Goal: Transaction & Acquisition: Book appointment/travel/reservation

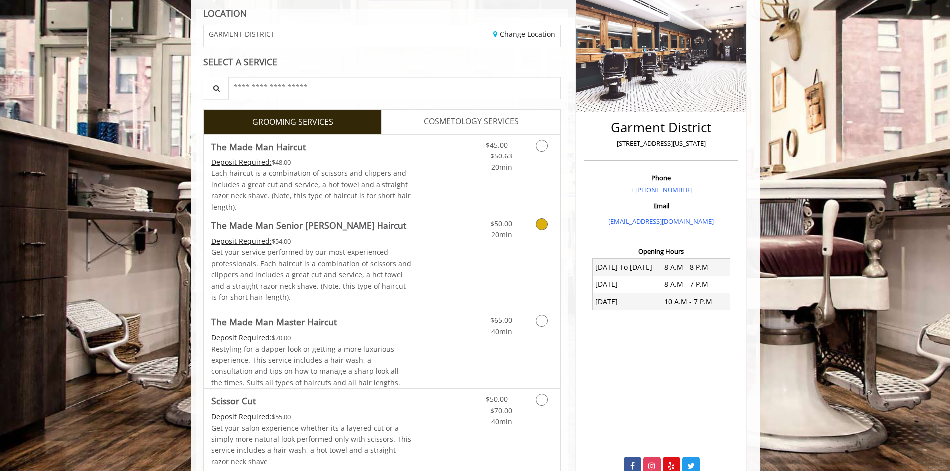
scroll to position [125, 0]
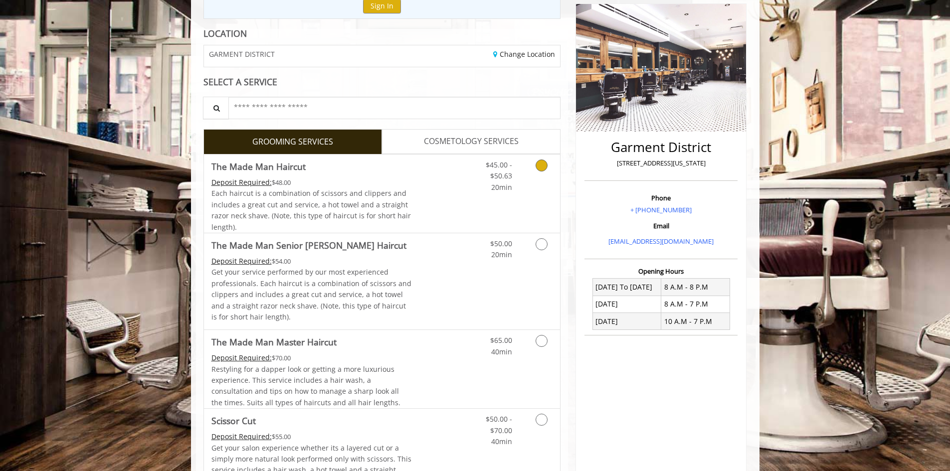
click at [545, 167] on icon "Grooming services" at bounding box center [541, 166] width 12 height 12
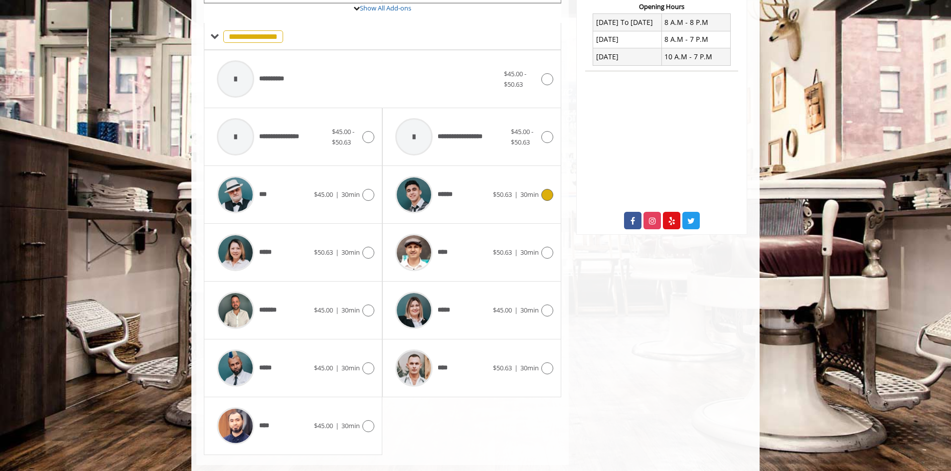
scroll to position [409, 0]
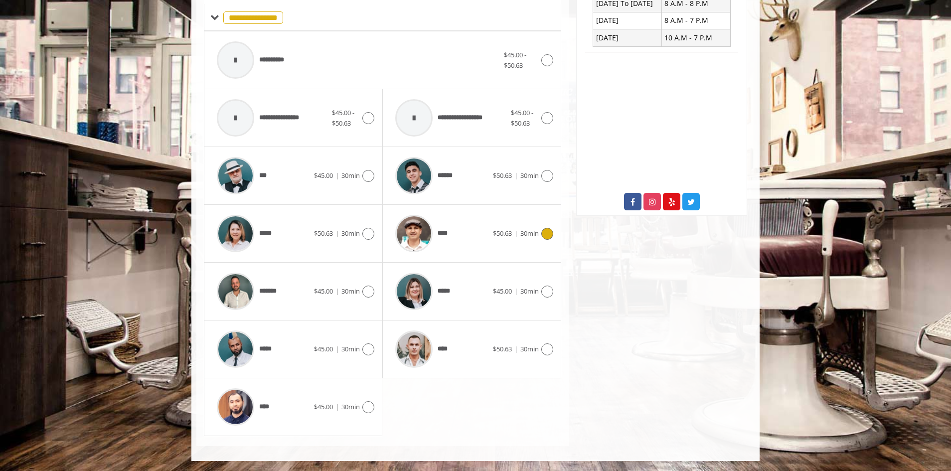
click at [543, 233] on icon at bounding box center [547, 234] width 12 height 12
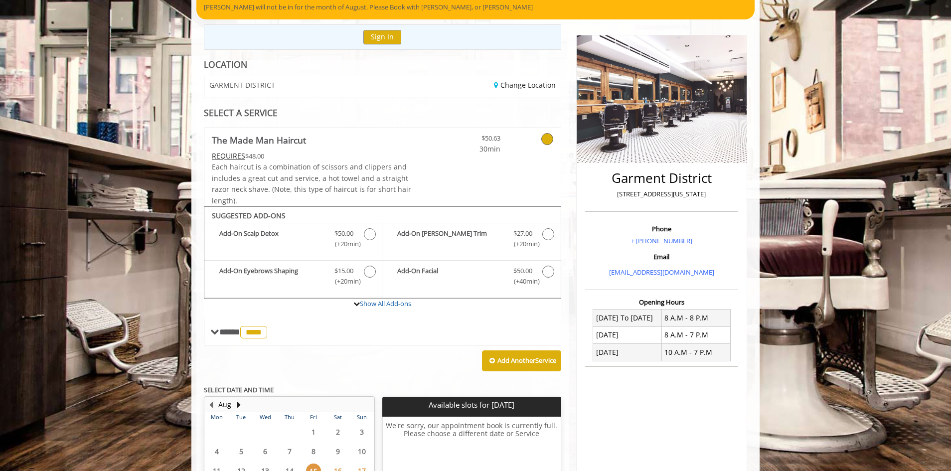
scroll to position [25, 0]
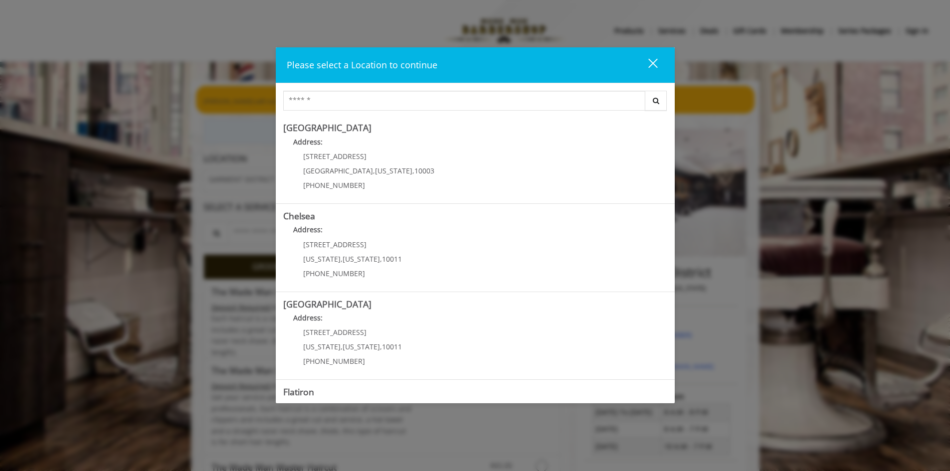
click at [655, 58] on div "close" at bounding box center [647, 65] width 20 height 15
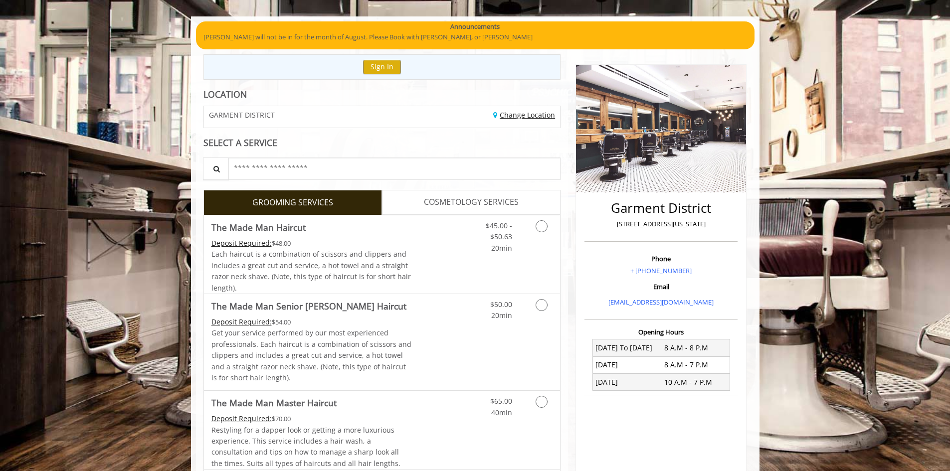
scroll to position [133, 0]
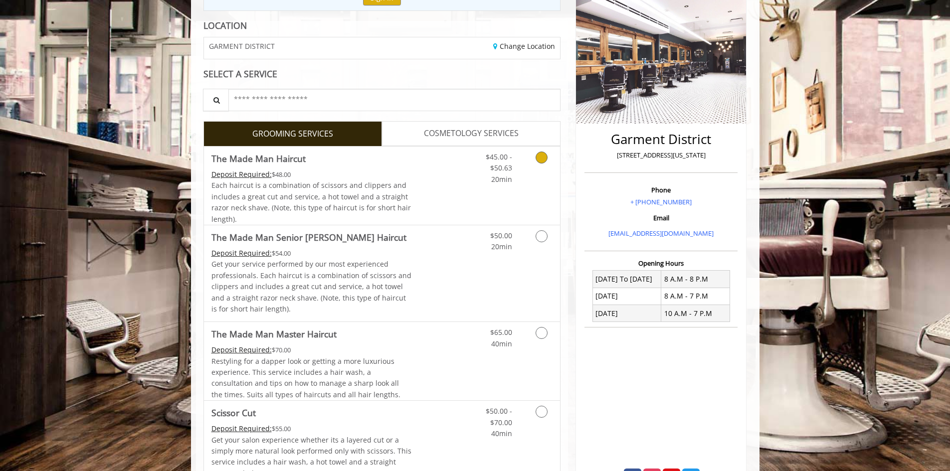
click at [532, 162] on link "Grooming services" at bounding box center [539, 166] width 25 height 38
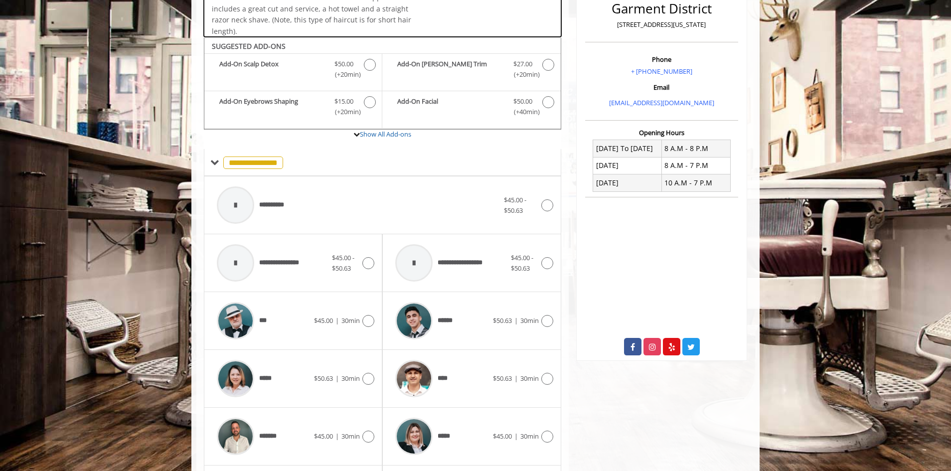
scroll to position [301, 0]
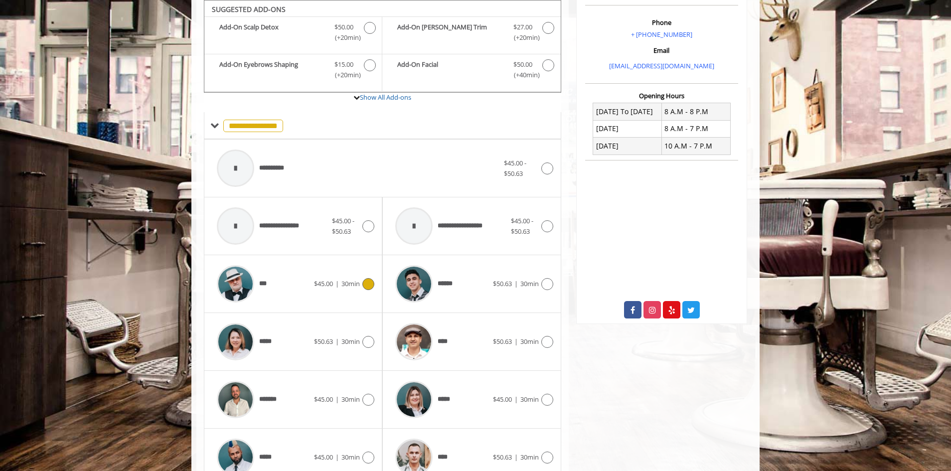
click at [358, 280] on span "30min" at bounding box center [350, 283] width 18 height 9
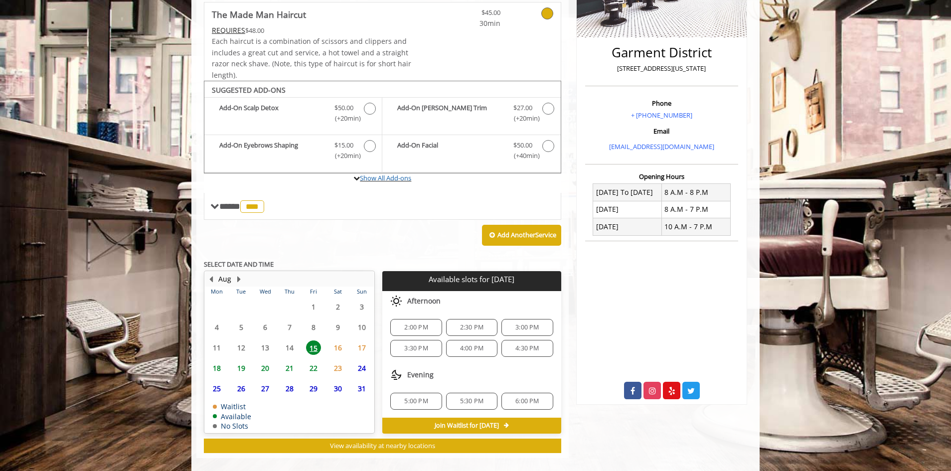
scroll to position [232, 0]
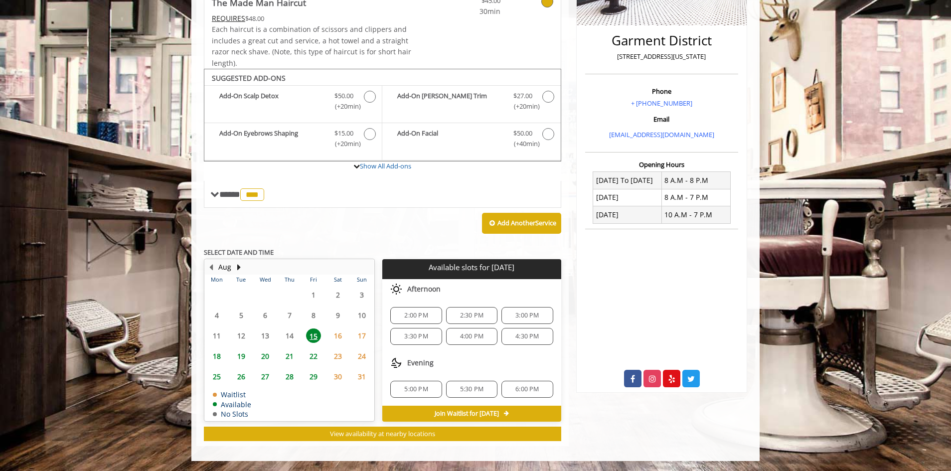
click at [341, 330] on span "16" at bounding box center [338, 336] width 15 height 14
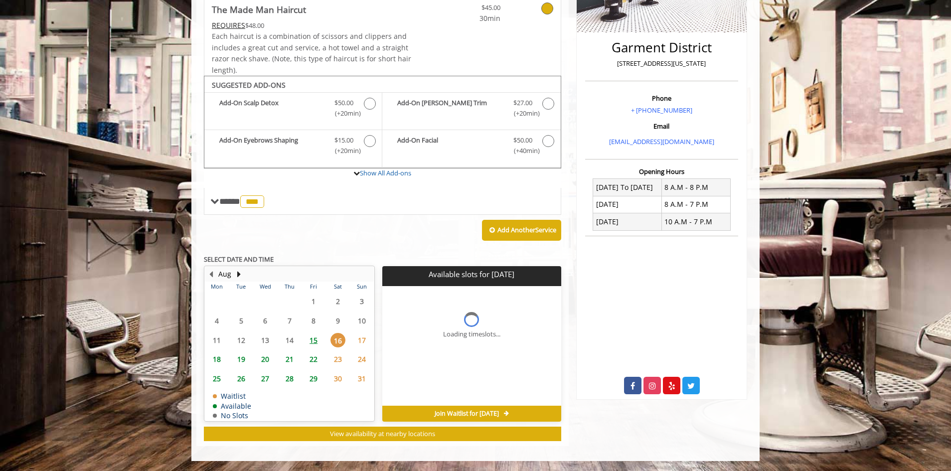
scroll to position [225, 0]
click at [318, 337] on span "15" at bounding box center [313, 340] width 15 height 14
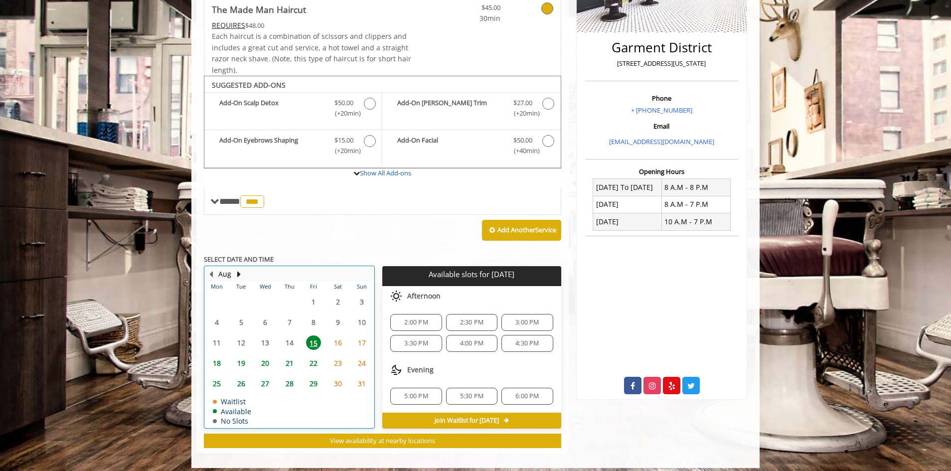
click at [317, 354] on td "22" at bounding box center [314, 363] width 24 height 20
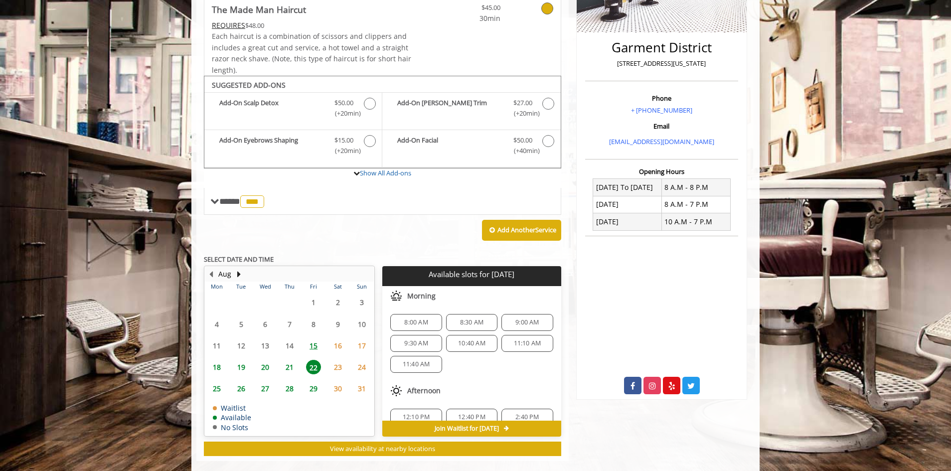
scroll to position [240, 0]
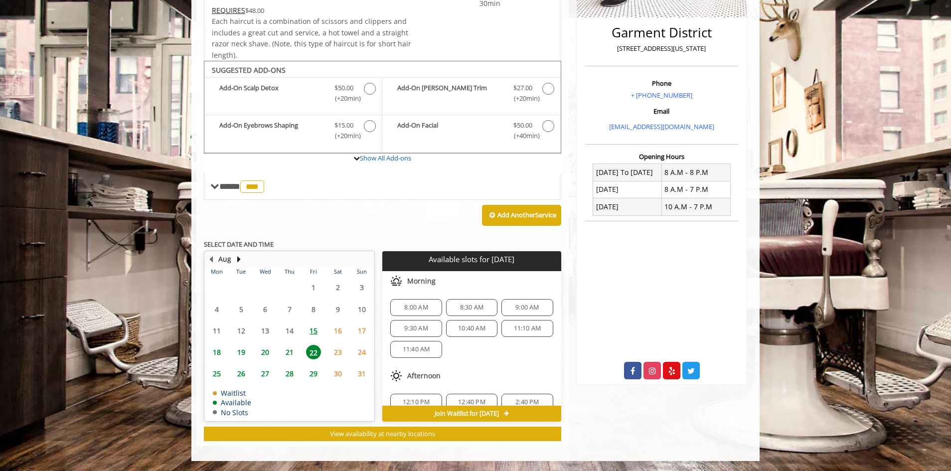
click at [315, 331] on span "15" at bounding box center [313, 331] width 15 height 14
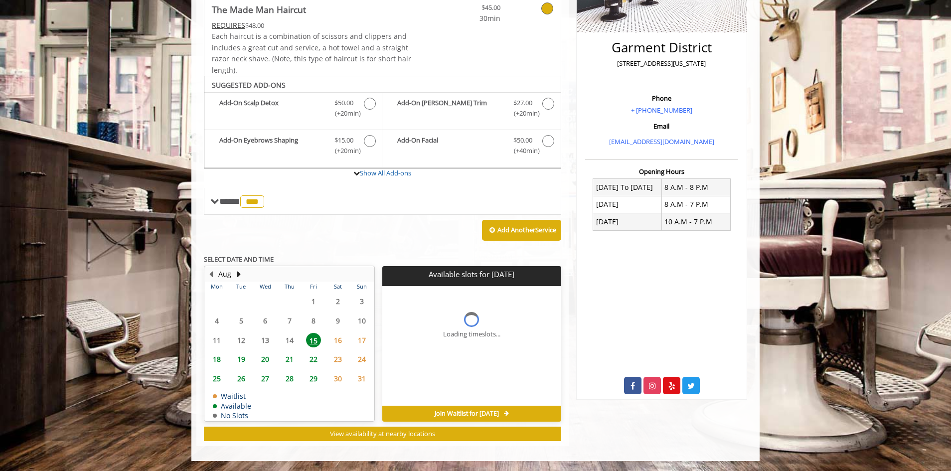
scroll to position [232, 0]
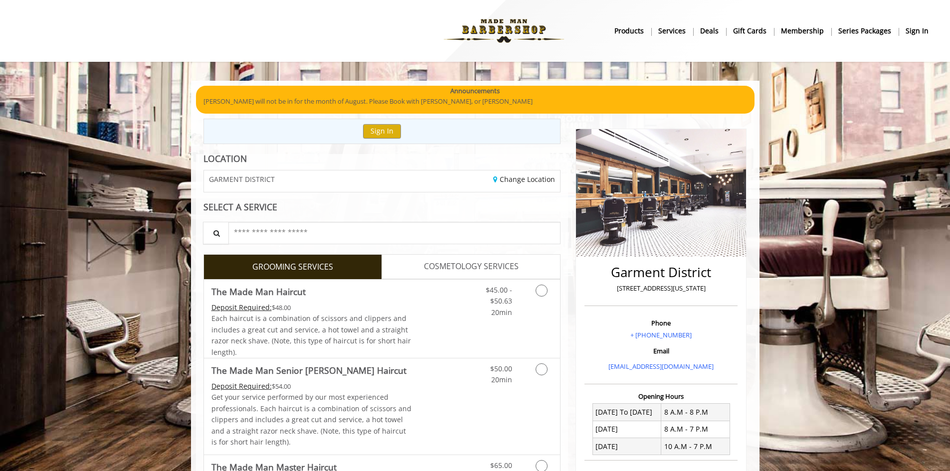
scroll to position [66, 0]
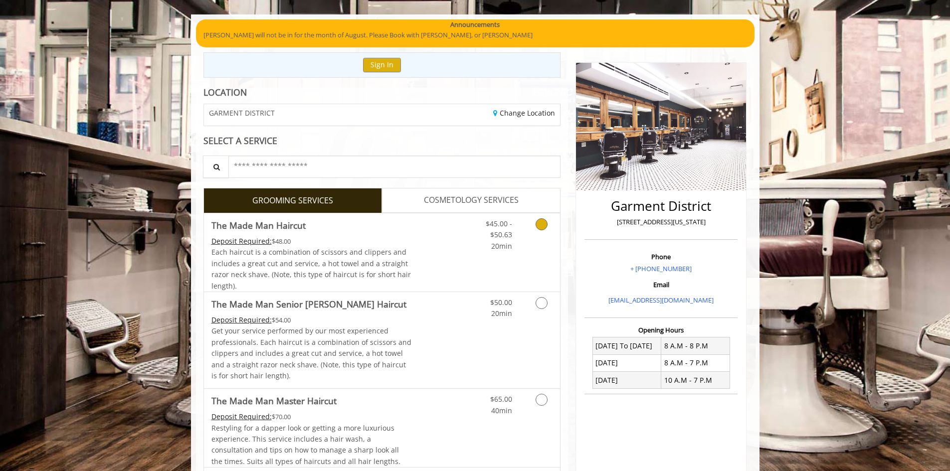
click at [527, 223] on link "Grooming services" at bounding box center [539, 232] width 25 height 38
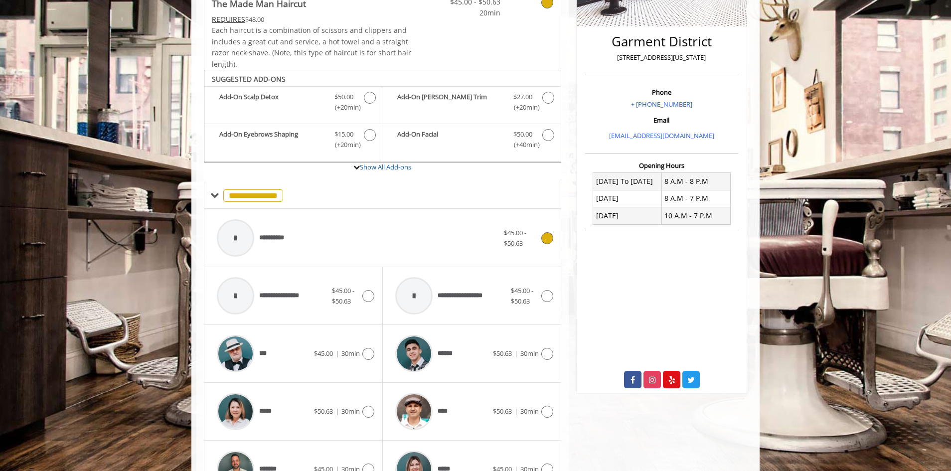
scroll to position [301, 0]
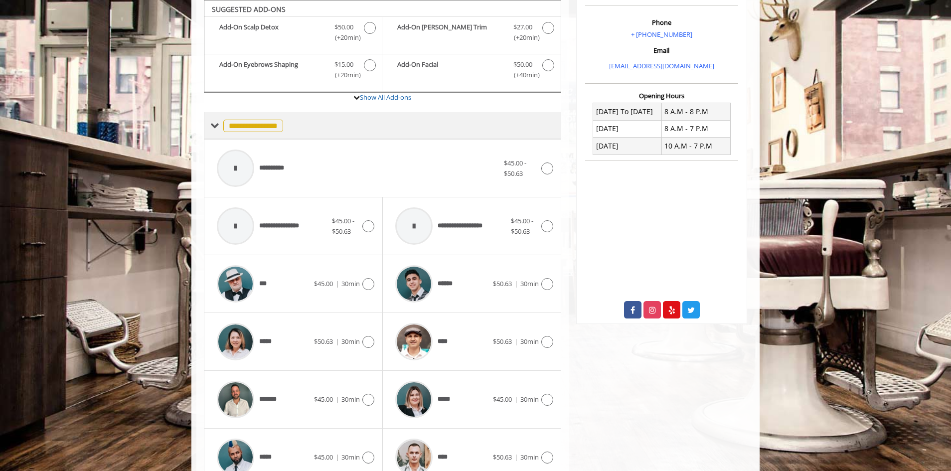
click at [217, 130] on span at bounding box center [214, 125] width 9 height 9
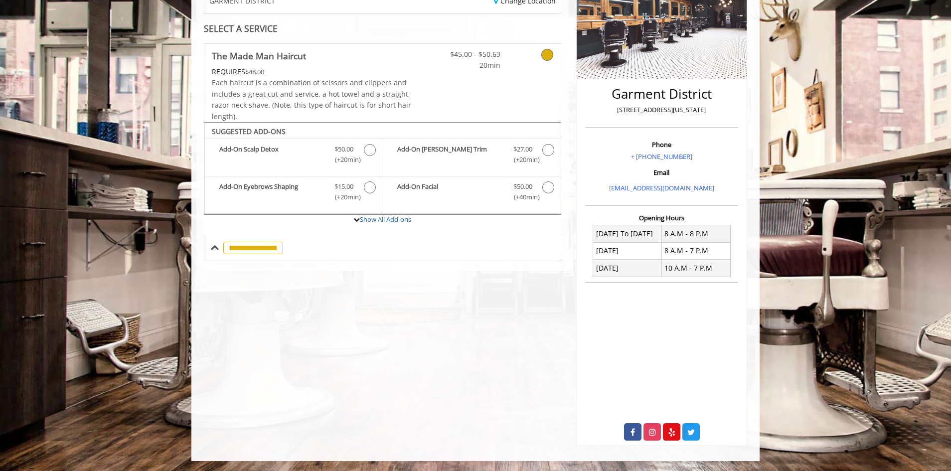
click at [219, 243] on div "**********" at bounding box center [246, 247] width 73 height 14
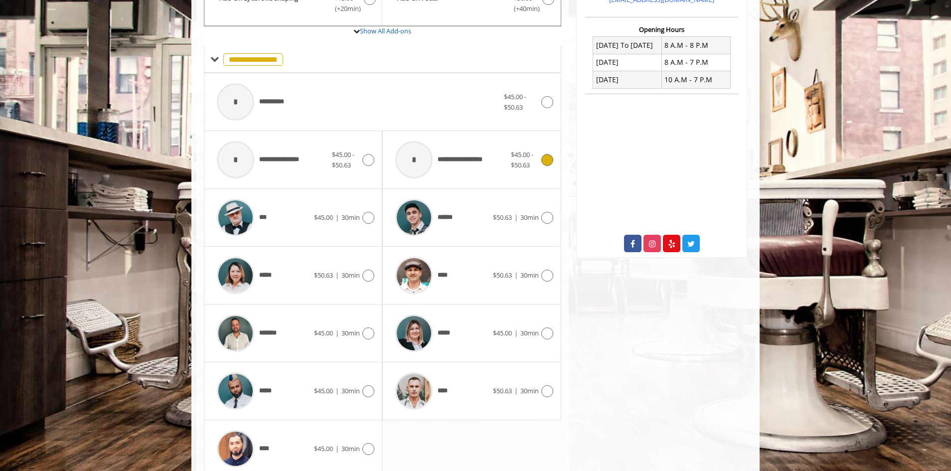
scroll to position [409, 0]
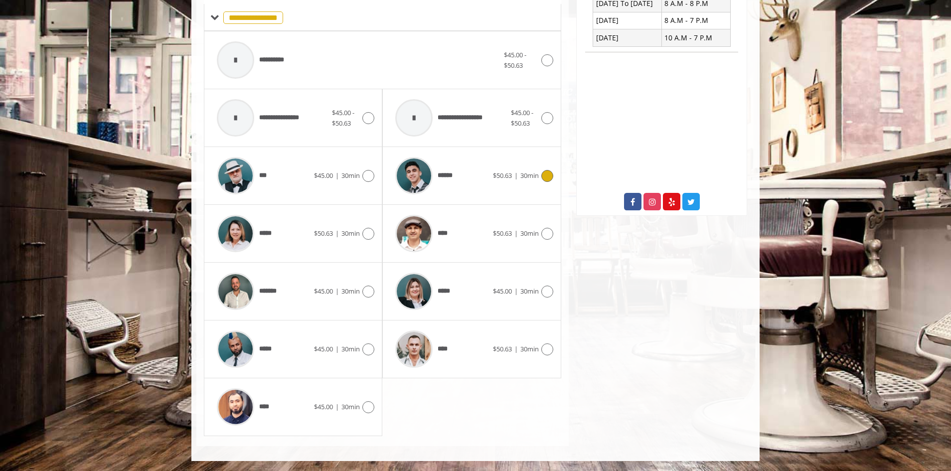
click at [539, 176] on div at bounding box center [546, 176] width 14 height 12
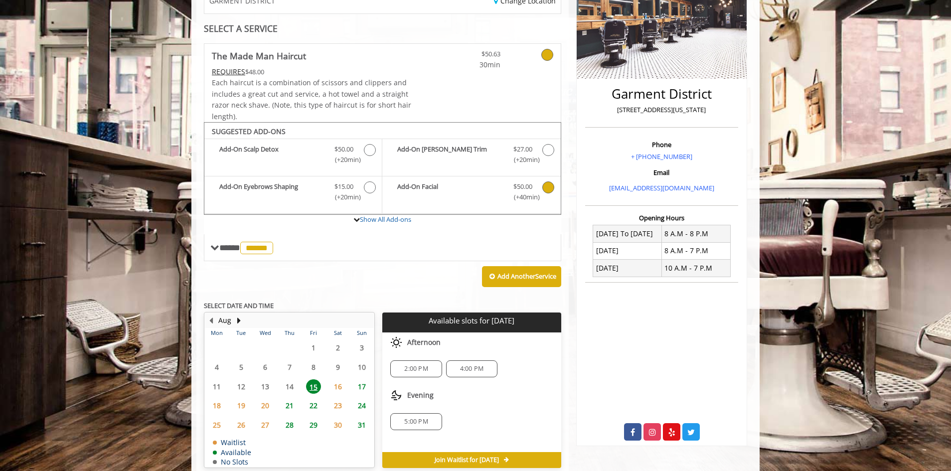
scroll to position [225, 0]
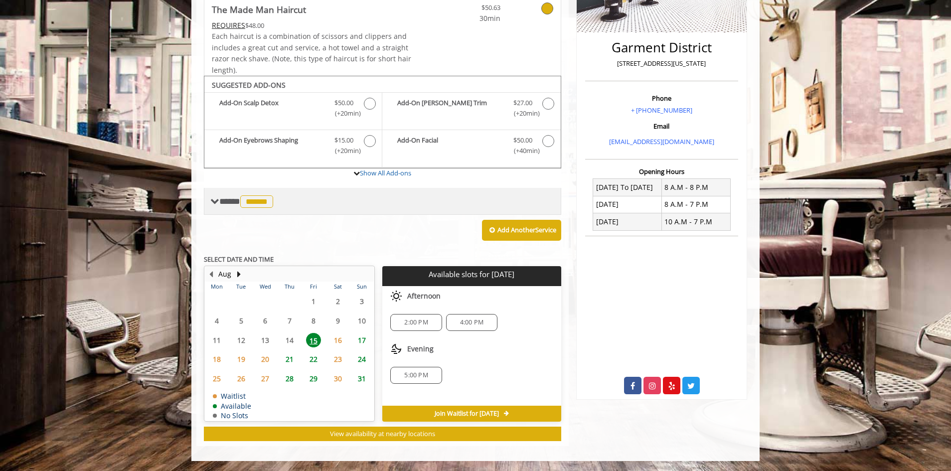
click at [216, 206] on span at bounding box center [214, 201] width 9 height 9
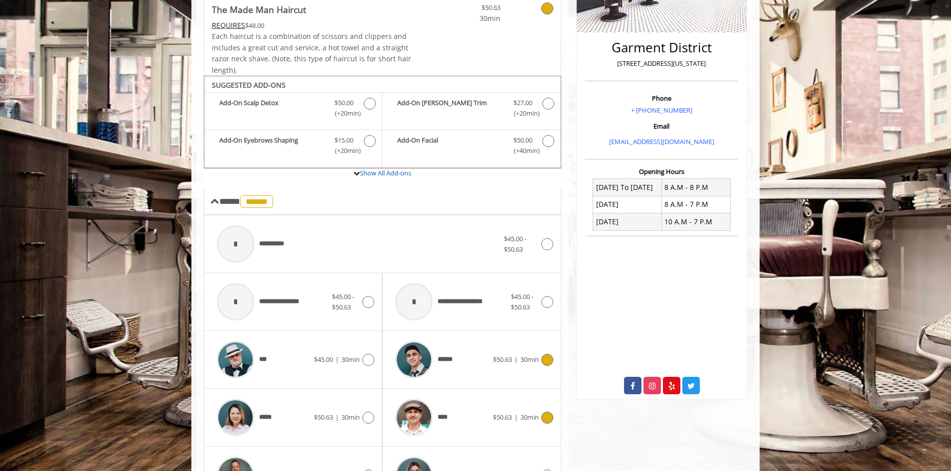
click at [493, 420] on span "$50.63" at bounding box center [502, 417] width 19 height 9
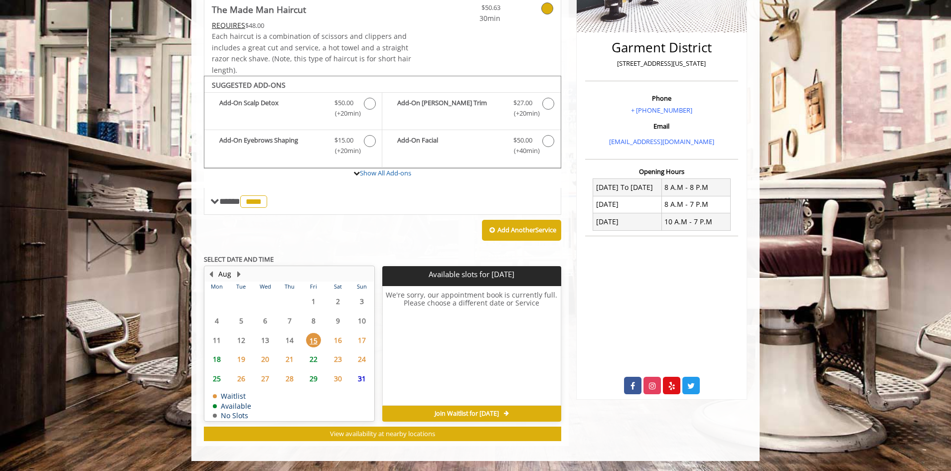
click at [311, 358] on span "22" at bounding box center [313, 359] width 15 height 14
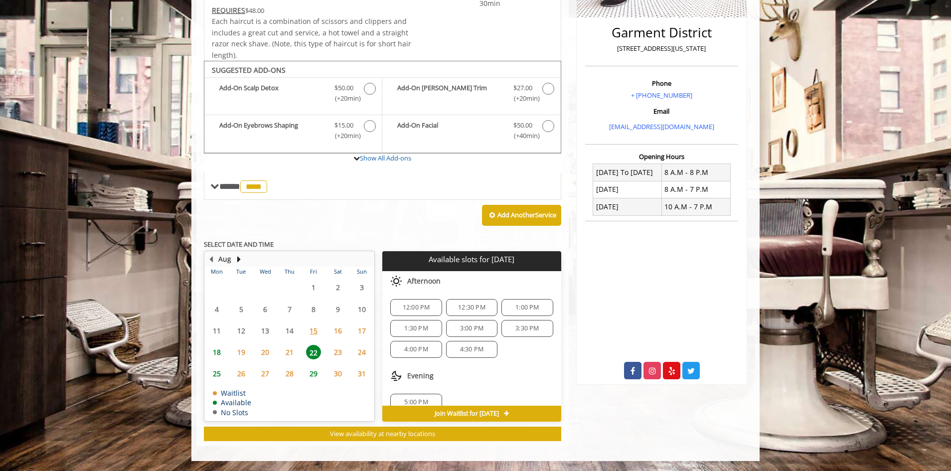
click at [310, 377] on span "29" at bounding box center [313, 373] width 15 height 14
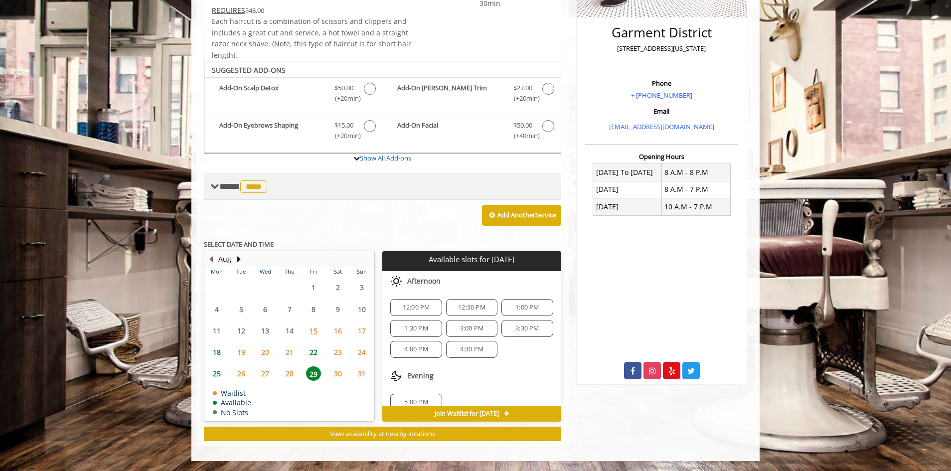
click at [215, 183] on span at bounding box center [214, 186] width 9 height 9
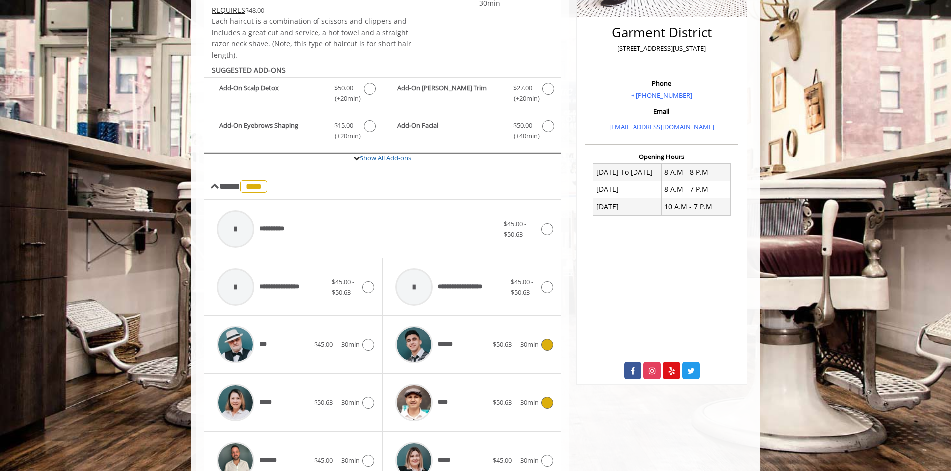
click at [419, 353] on img at bounding box center [413, 344] width 37 height 37
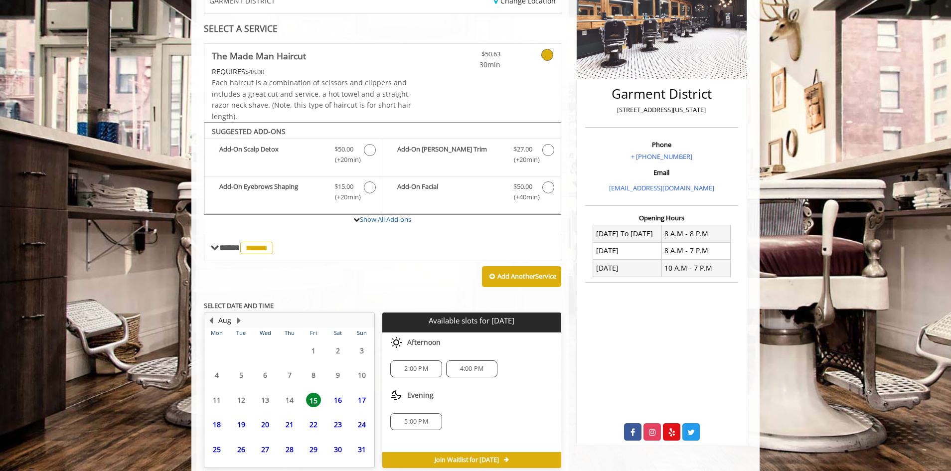
scroll to position [225, 0]
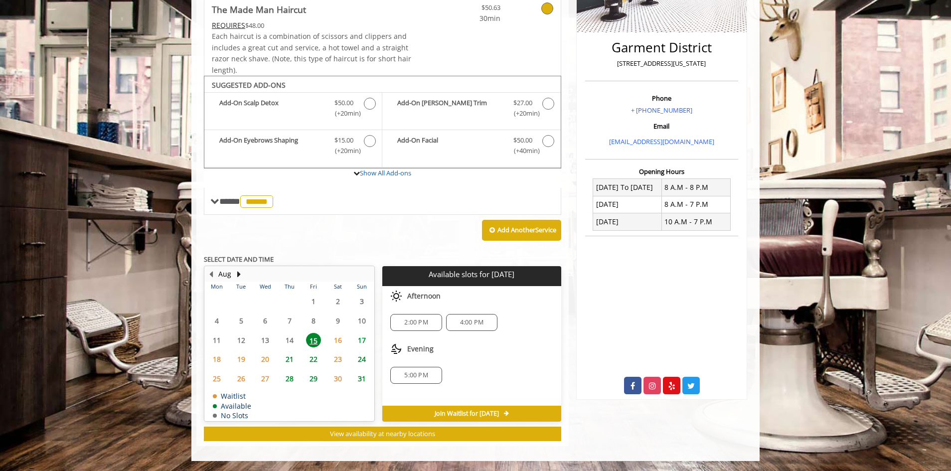
click at [361, 337] on span "17" at bounding box center [361, 340] width 15 height 14
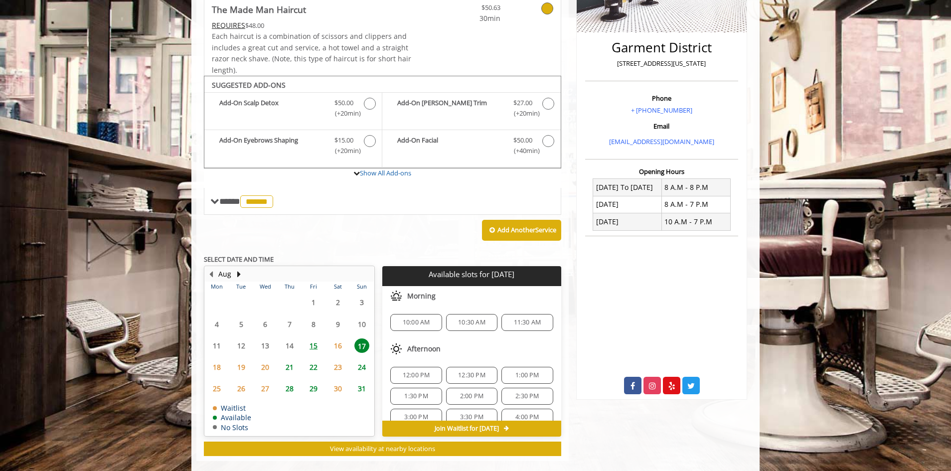
scroll to position [240, 0]
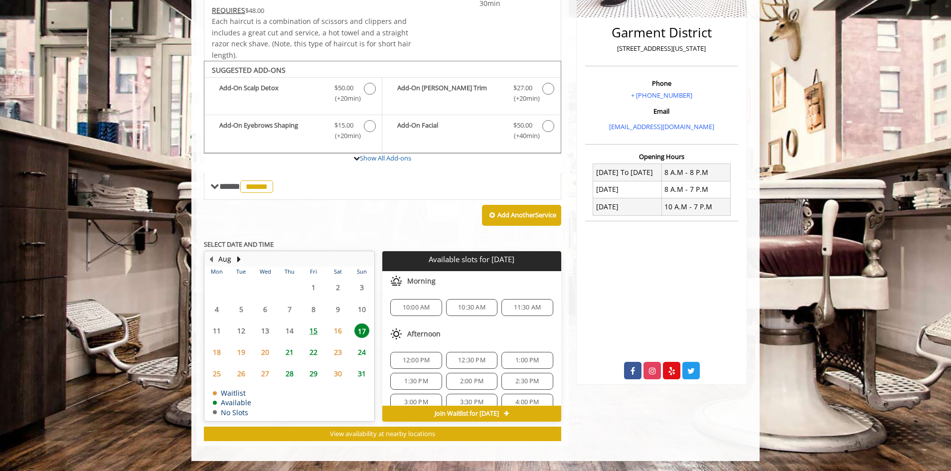
click at [321, 351] on span "22" at bounding box center [313, 352] width 15 height 14
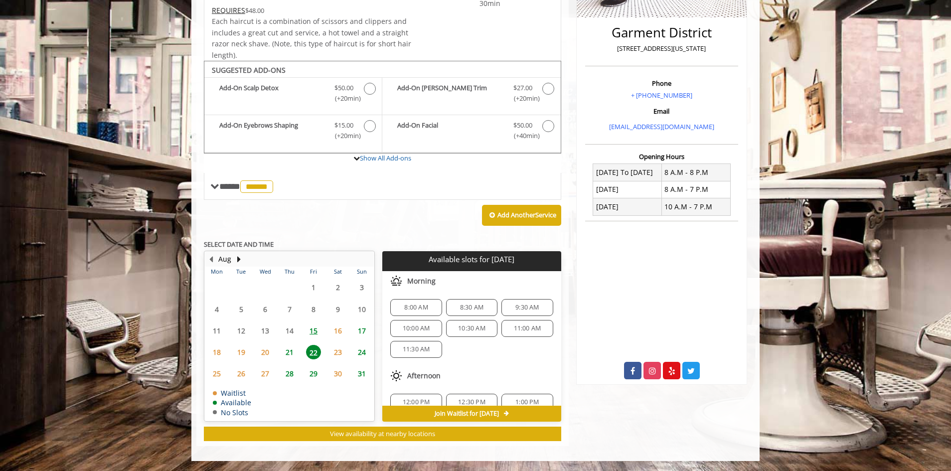
click at [296, 352] on span "21" at bounding box center [289, 352] width 15 height 14
click at [292, 372] on span "28" at bounding box center [289, 373] width 15 height 14
click at [310, 375] on span "29" at bounding box center [313, 373] width 15 height 14
click at [314, 334] on span "15" at bounding box center [313, 331] width 15 height 14
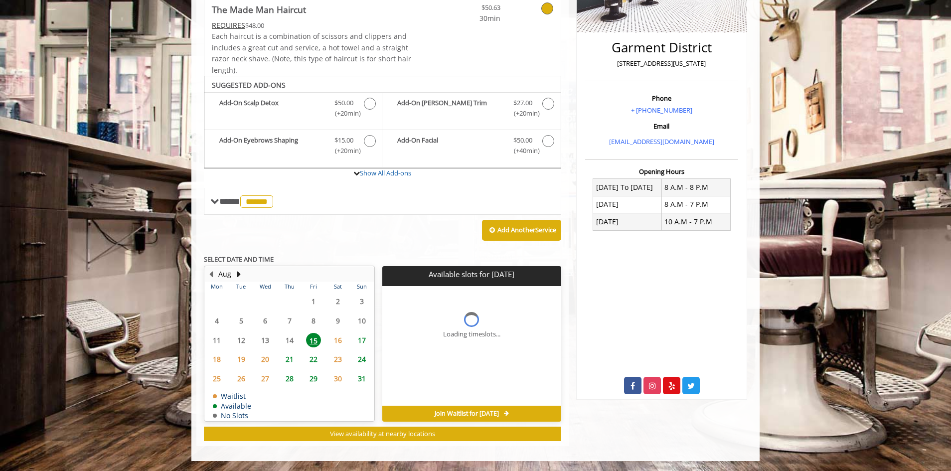
scroll to position [225, 0]
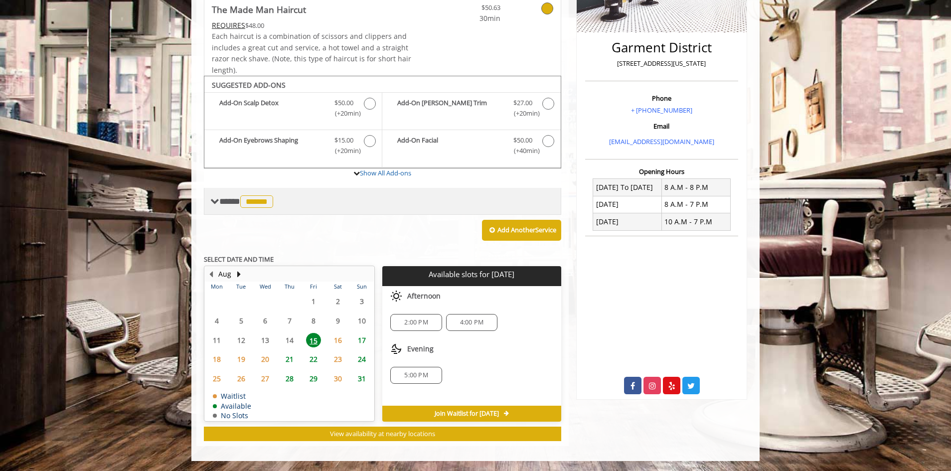
click at [240, 200] on span "**** ****** ********" at bounding box center [247, 201] width 56 height 9
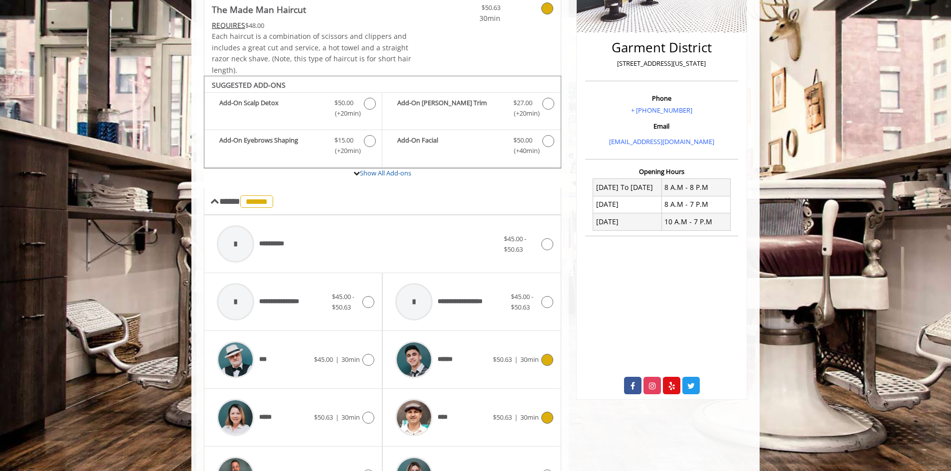
click at [450, 423] on span "****" at bounding box center [422, 417] width 65 height 47
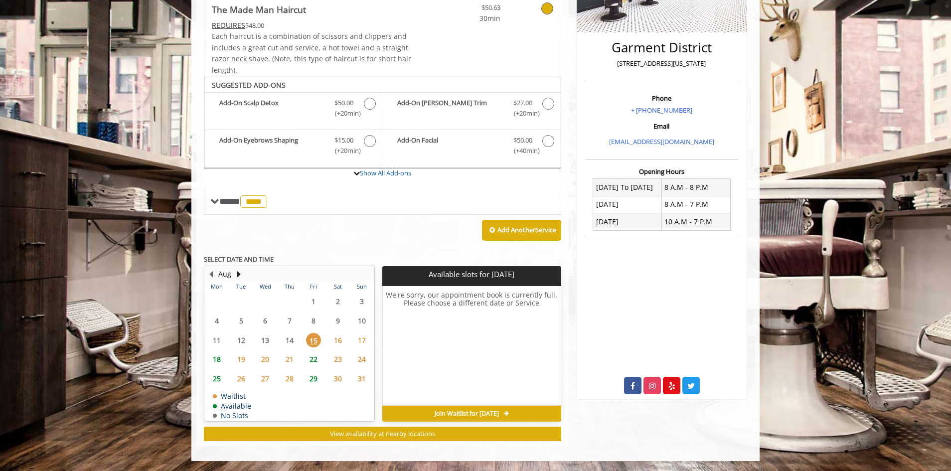
click at [319, 361] on span "22" at bounding box center [313, 359] width 15 height 14
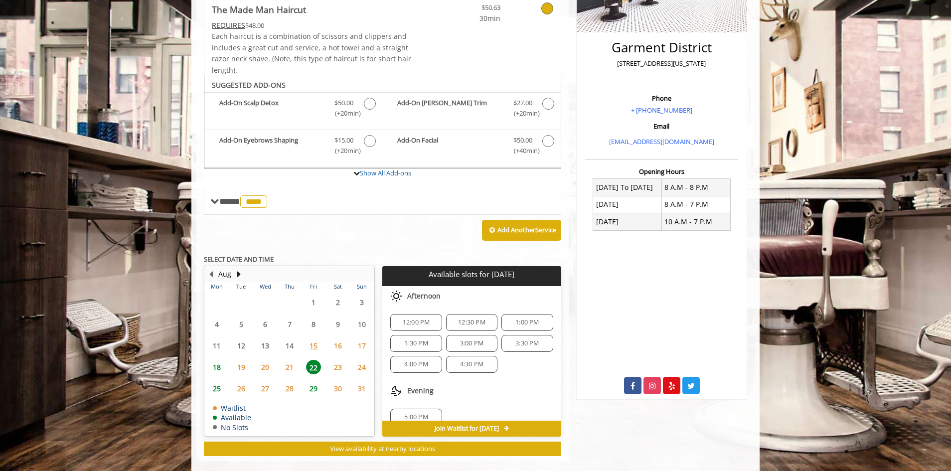
scroll to position [240, 0]
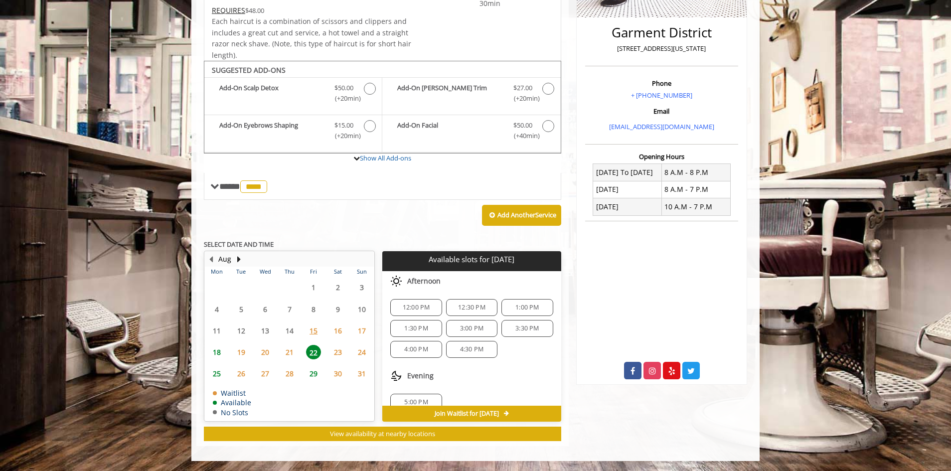
click at [313, 370] on span "29" at bounding box center [313, 373] width 15 height 14
click at [313, 328] on span "15" at bounding box center [313, 331] width 15 height 14
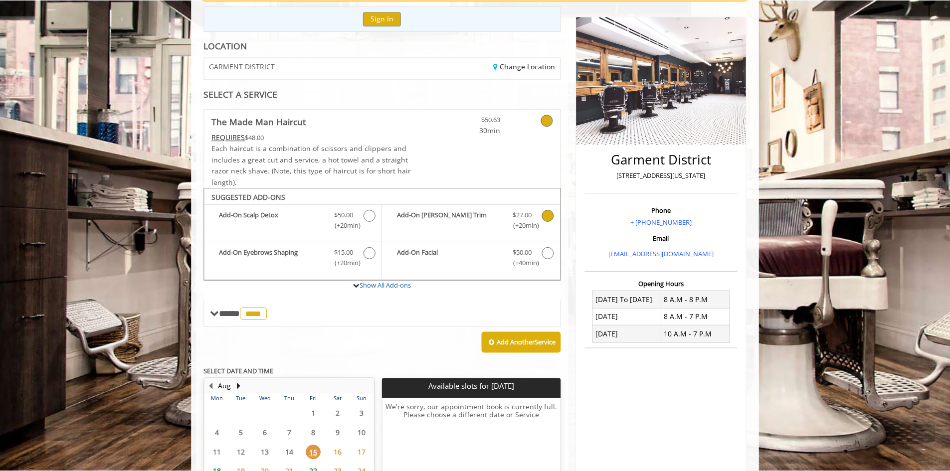
scroll to position [92, 0]
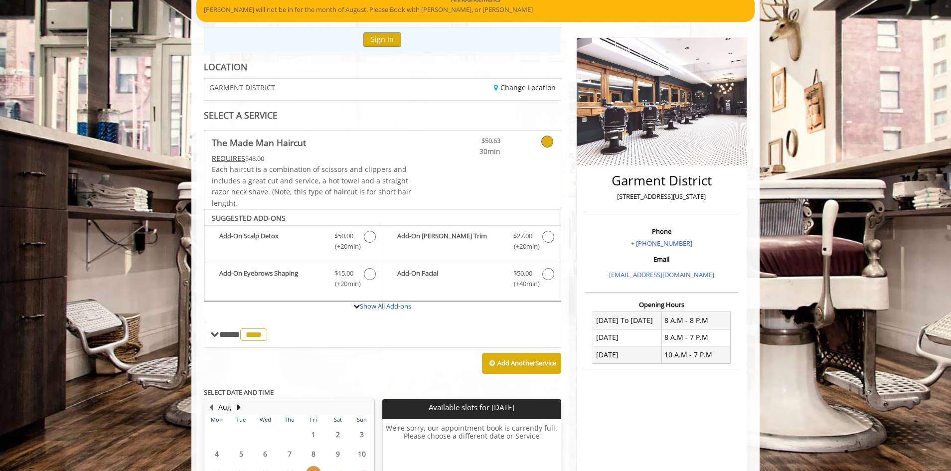
click at [270, 158] on div "REQUIRES $48.00" at bounding box center [312, 158] width 200 height 11
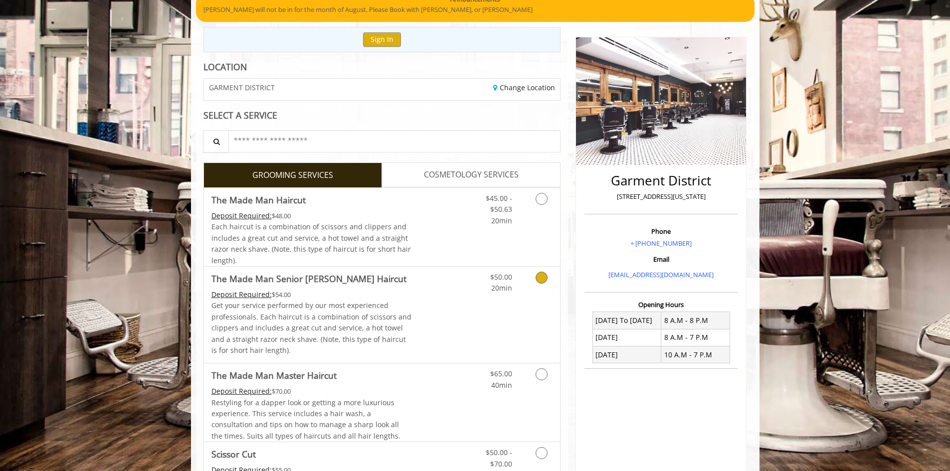
click at [350, 302] on p "Get your service performed by our most experienced professionals. Each haircut …" at bounding box center [311, 328] width 200 height 56
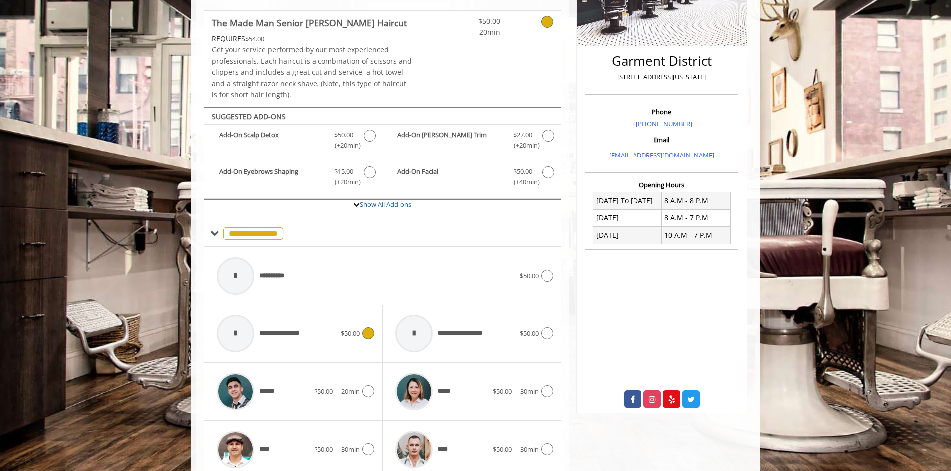
scroll to position [254, 0]
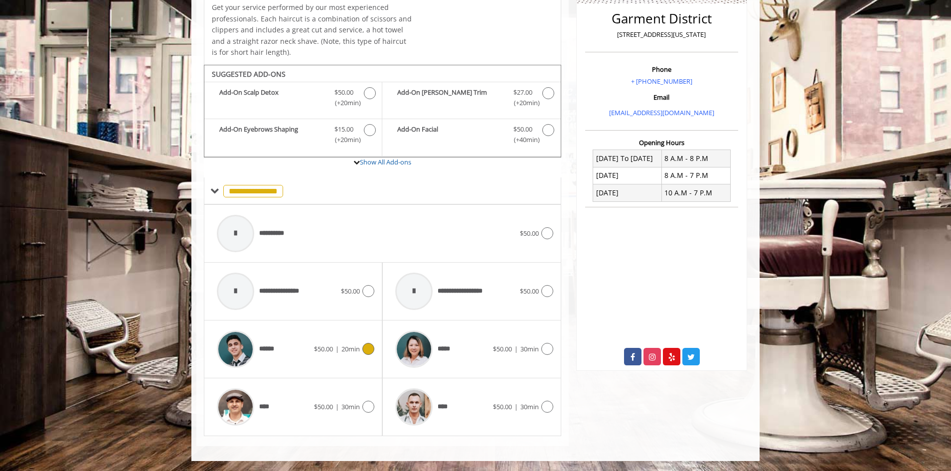
click at [300, 349] on div "******" at bounding box center [263, 349] width 102 height 47
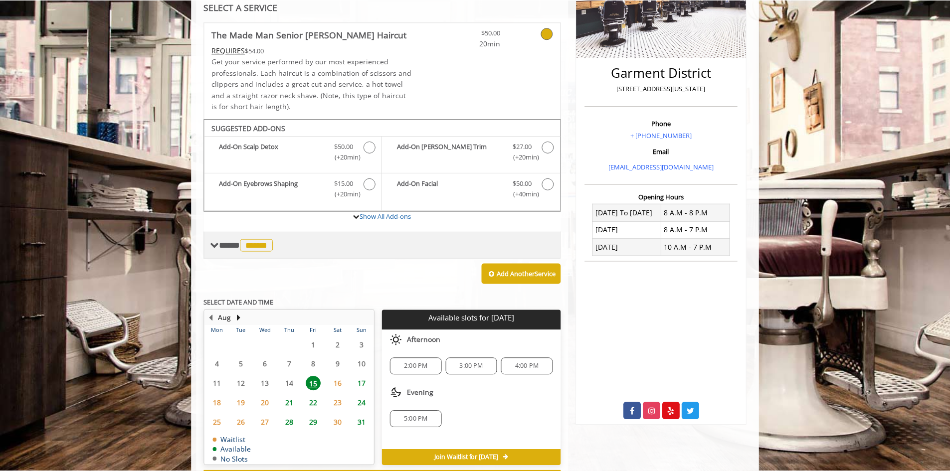
scroll to position [176, 0]
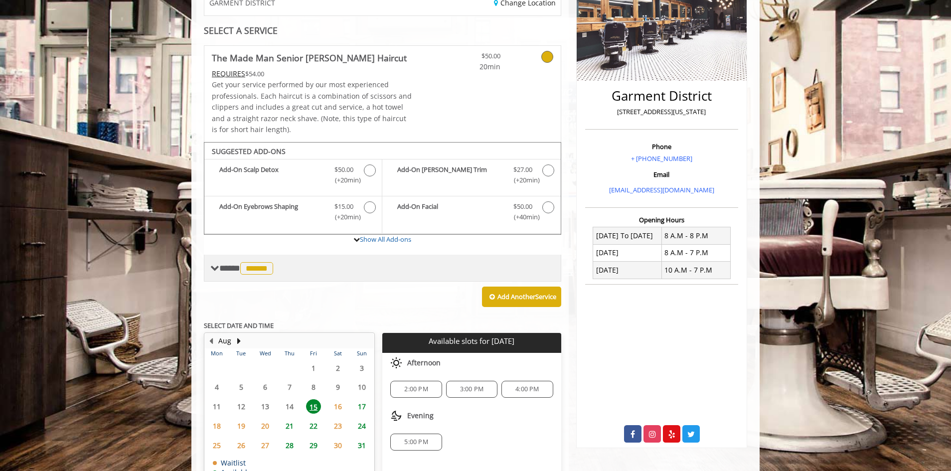
click at [316, 263] on div "**** ****** ********" at bounding box center [382, 268] width 357 height 27
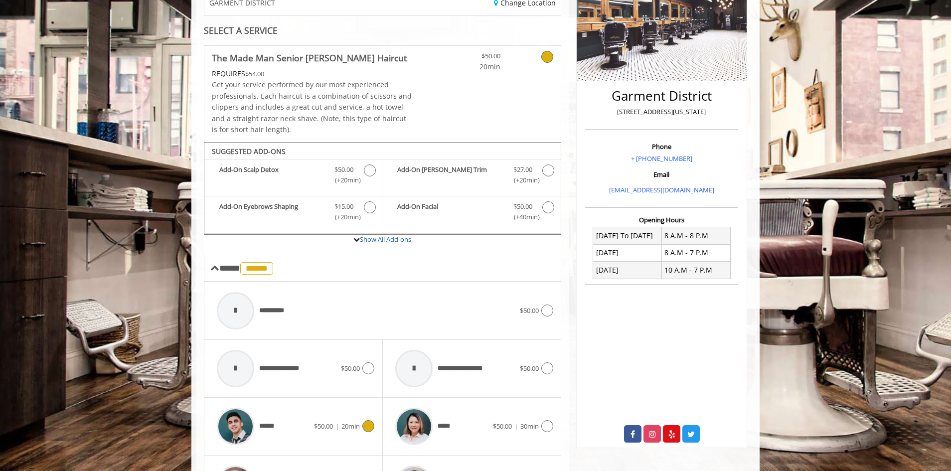
click at [300, 72] on div "REQUIRES $54.00" at bounding box center [312, 73] width 200 height 11
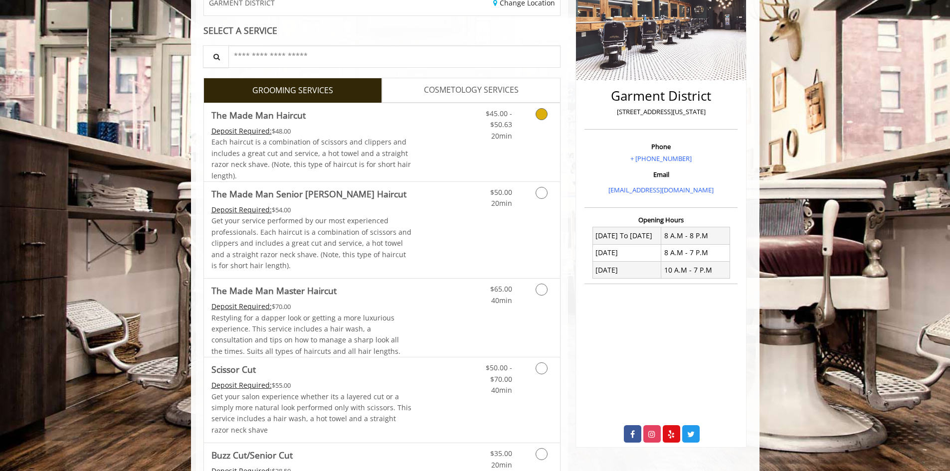
click at [417, 143] on link "Discounted Price" at bounding box center [440, 142] width 59 height 78
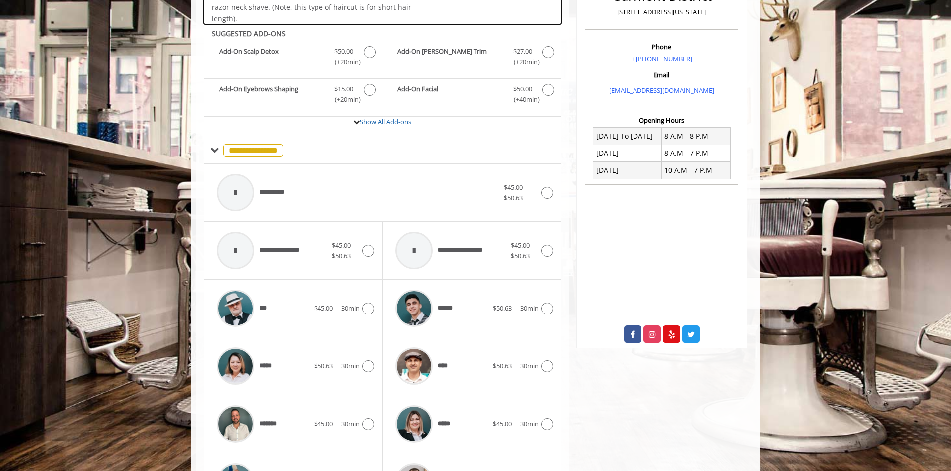
scroll to position [301, 0]
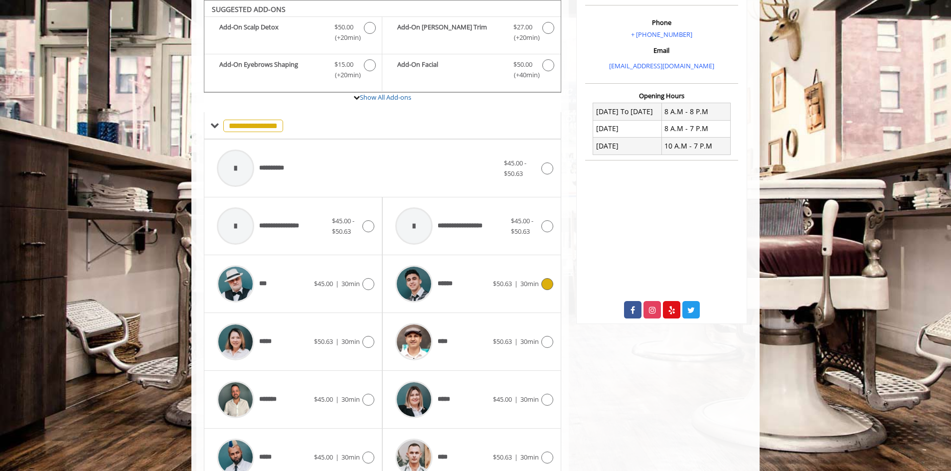
click at [447, 292] on span "******" at bounding box center [425, 283] width 70 height 47
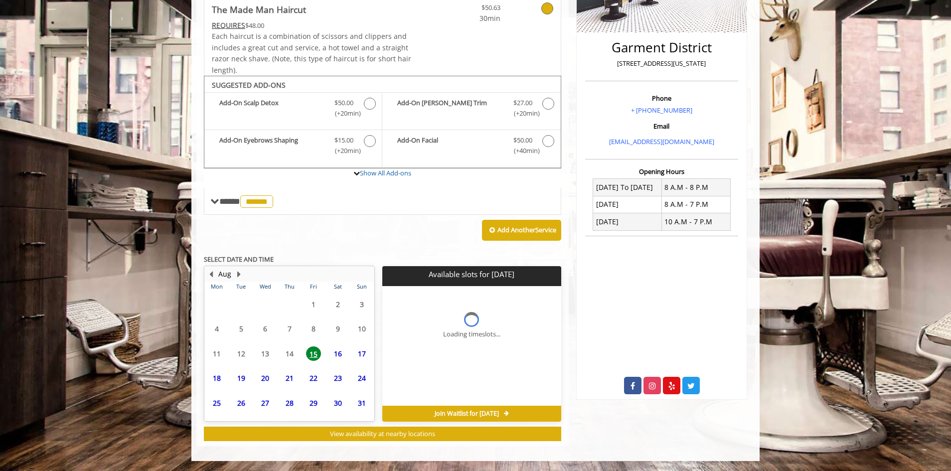
scroll to position [225, 0]
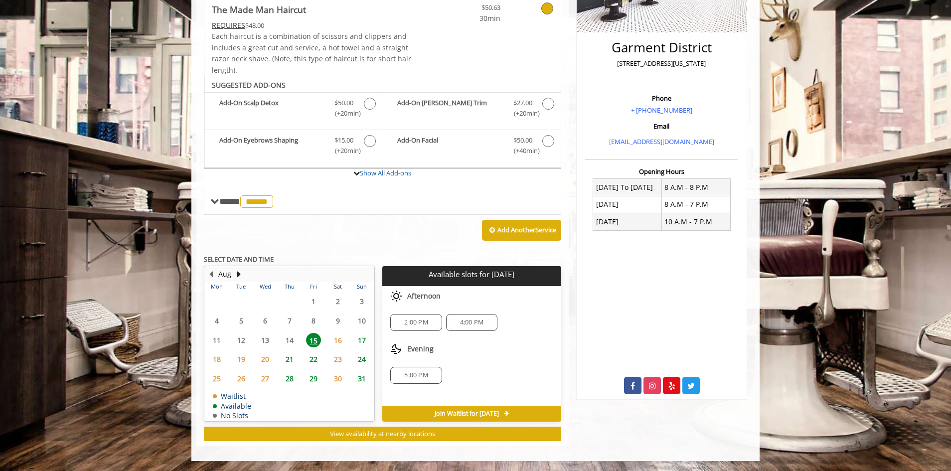
click at [337, 334] on span "16" at bounding box center [338, 340] width 15 height 14
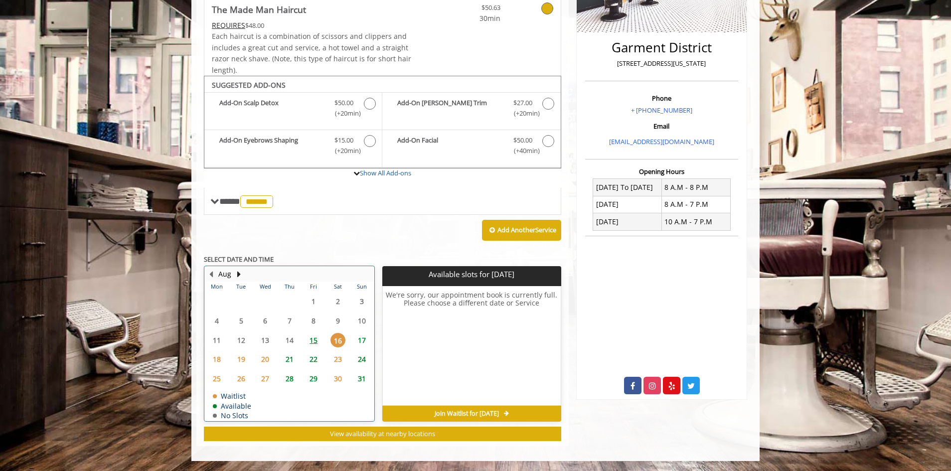
click at [321, 342] on div "15" at bounding box center [314, 340] width 20 height 14
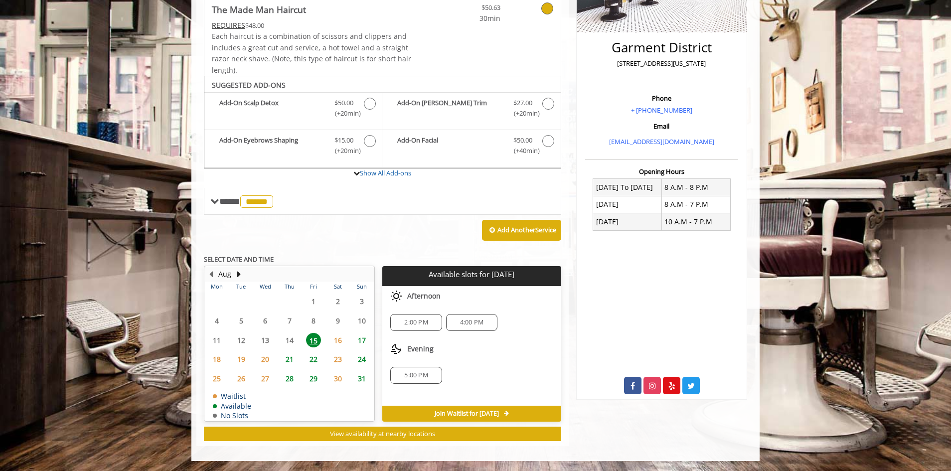
click at [320, 358] on span "22" at bounding box center [313, 359] width 15 height 14
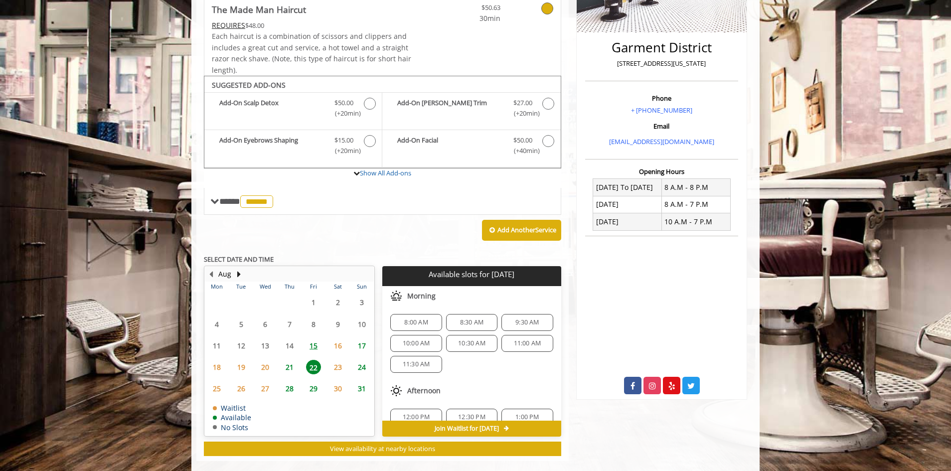
scroll to position [240, 0]
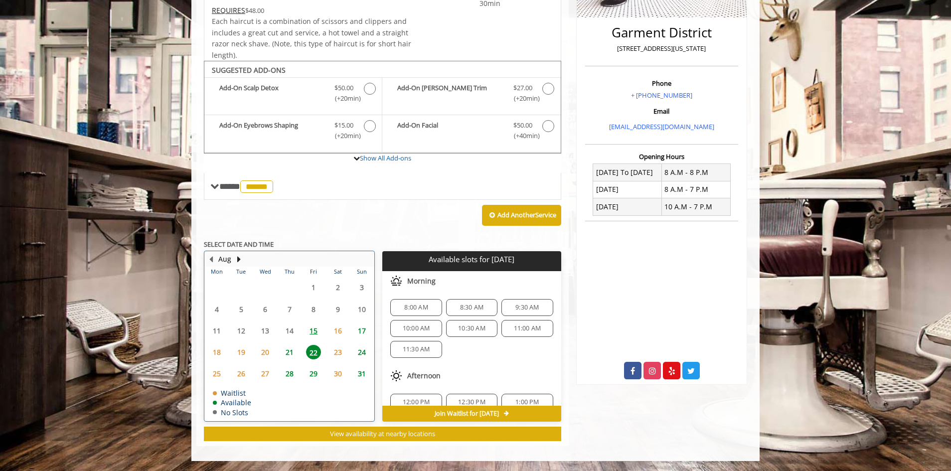
click at [354, 334] on div "17" at bounding box center [362, 331] width 20 height 14
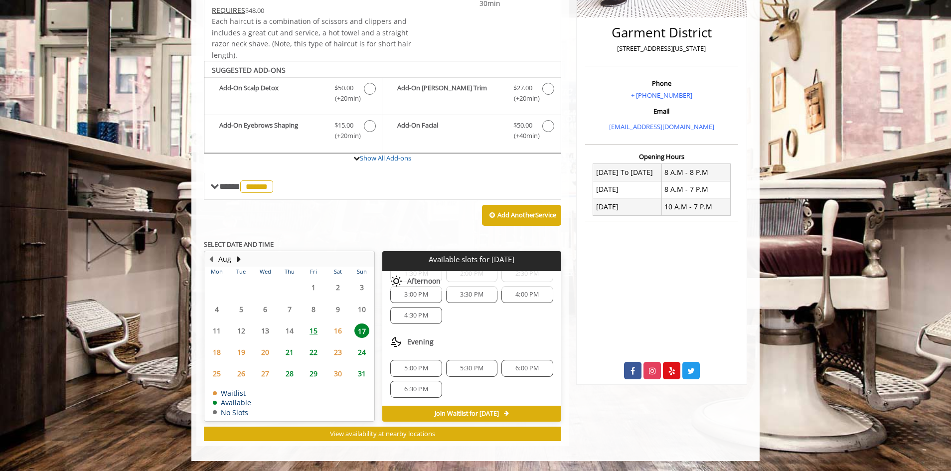
click at [284, 354] on span "21" at bounding box center [289, 352] width 15 height 14
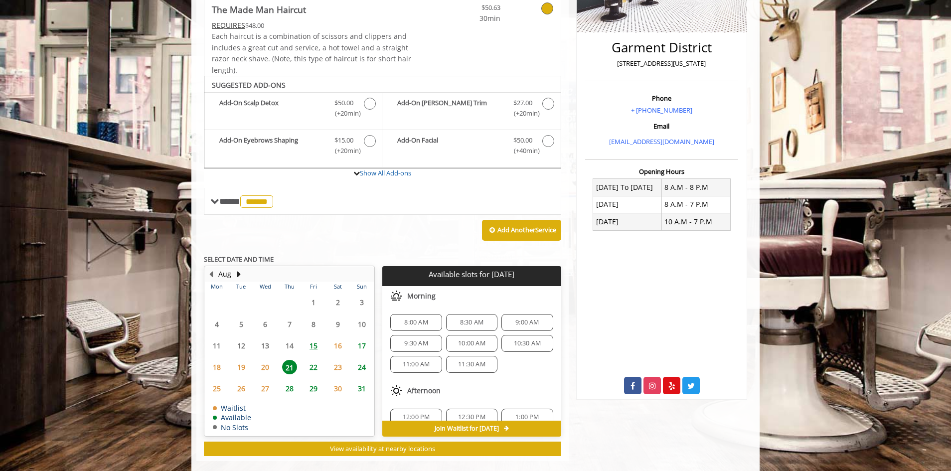
scroll to position [240, 0]
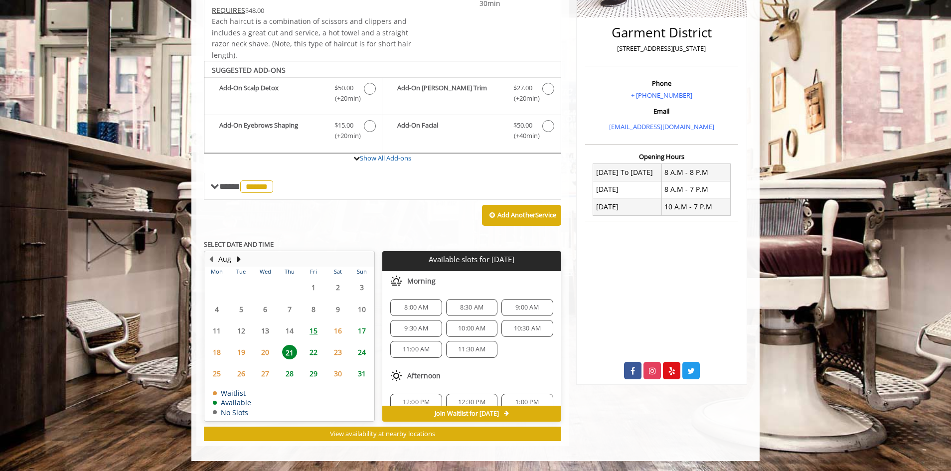
click at [309, 333] on span "15" at bounding box center [313, 331] width 15 height 14
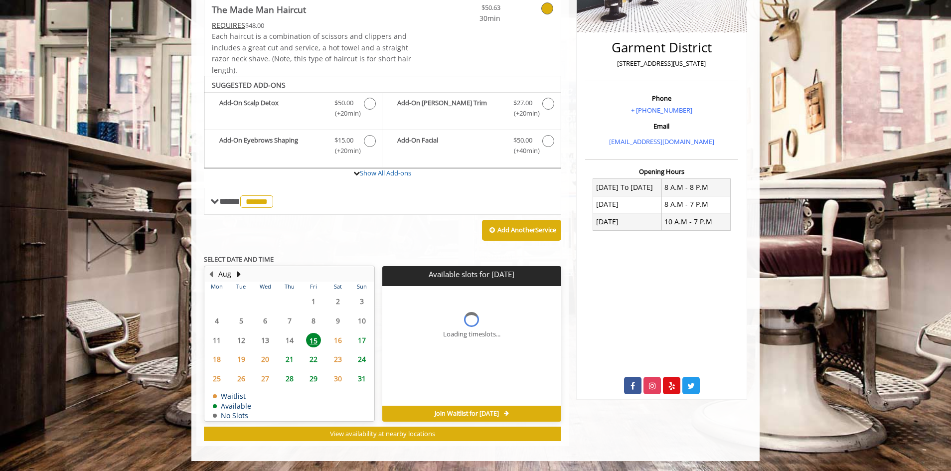
scroll to position [225, 0]
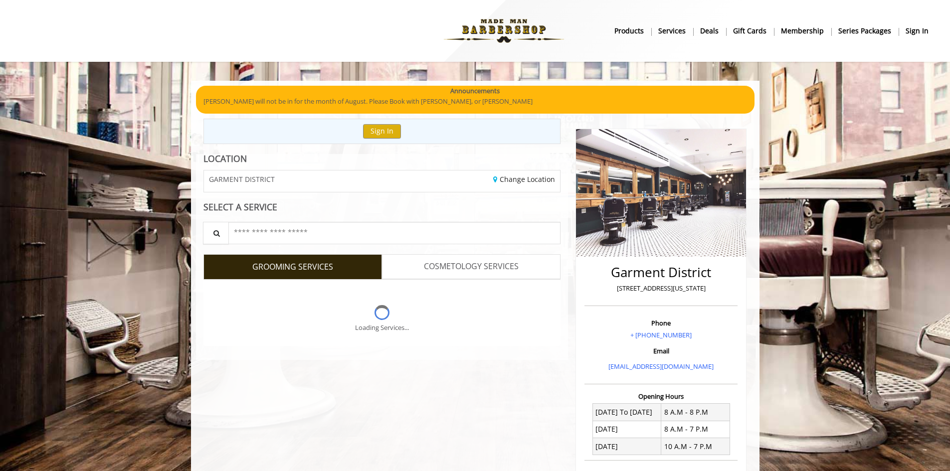
scroll to position [225, 0]
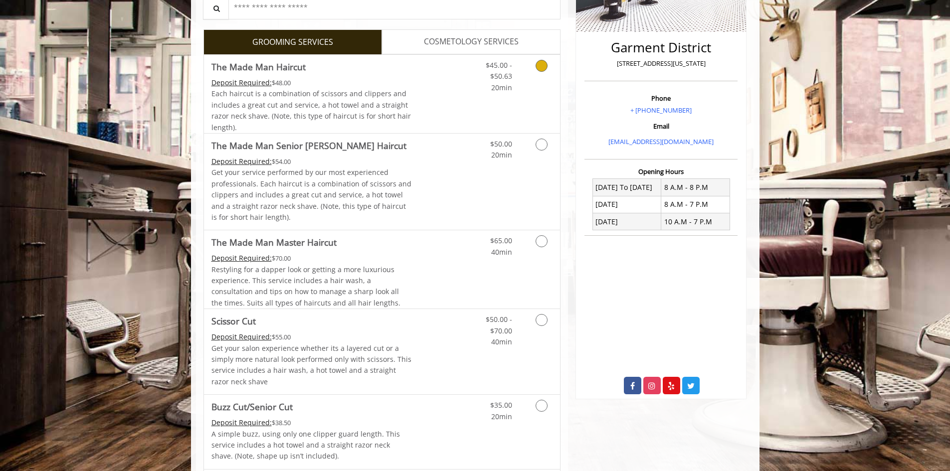
click at [392, 100] on span "Each haircut is a combination of scissors and clippers and includes a great cut…" at bounding box center [310, 110] width 199 height 43
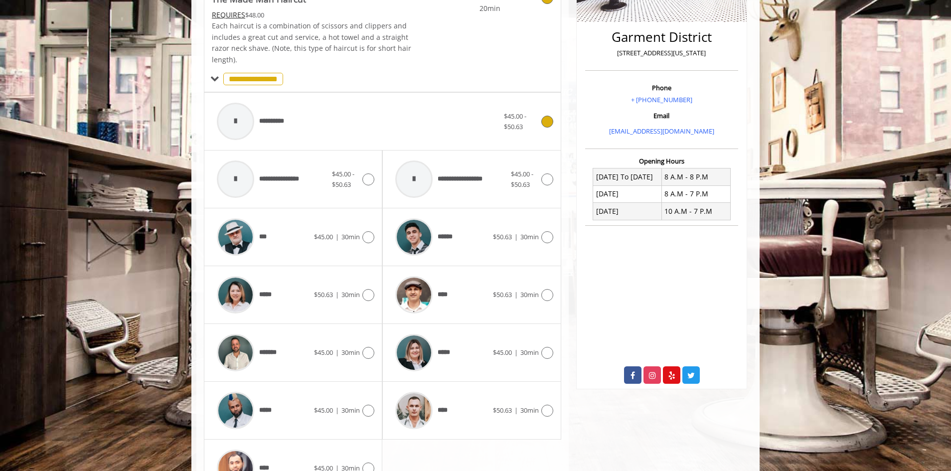
scroll to position [301, 0]
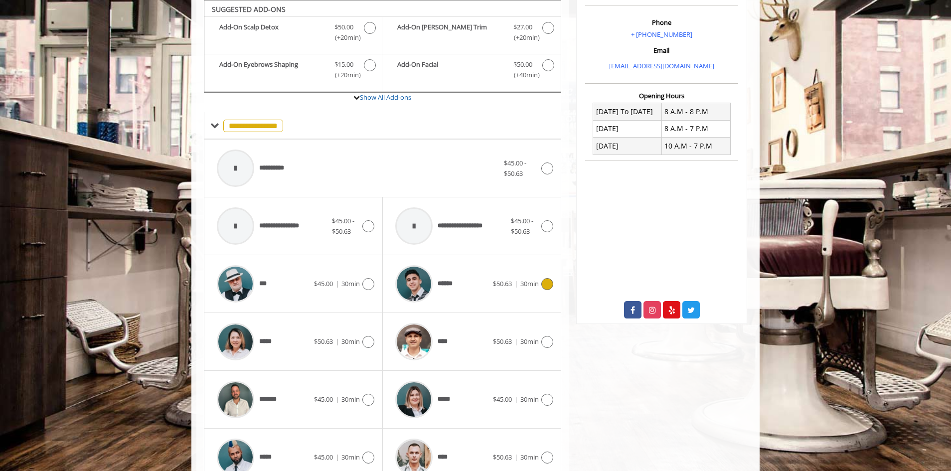
click at [446, 280] on span "******" at bounding box center [449, 284] width 22 height 10
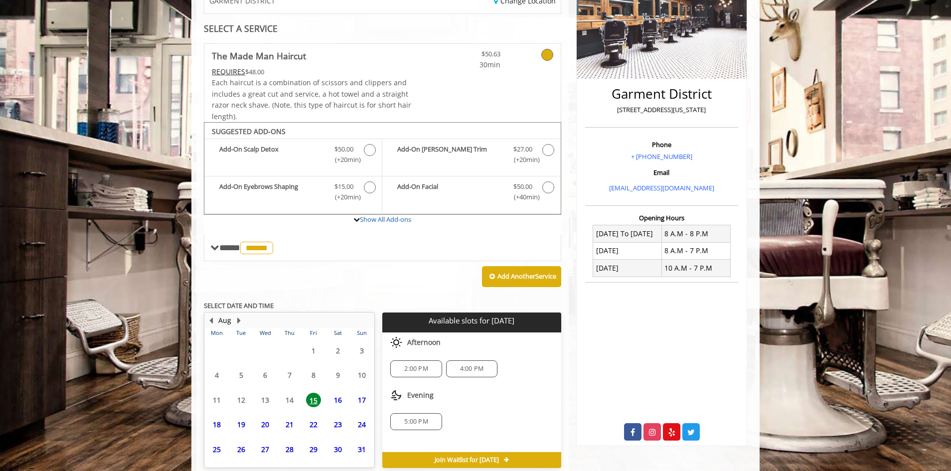
scroll to position [225, 0]
